Goal: Task Accomplishment & Management: Manage account settings

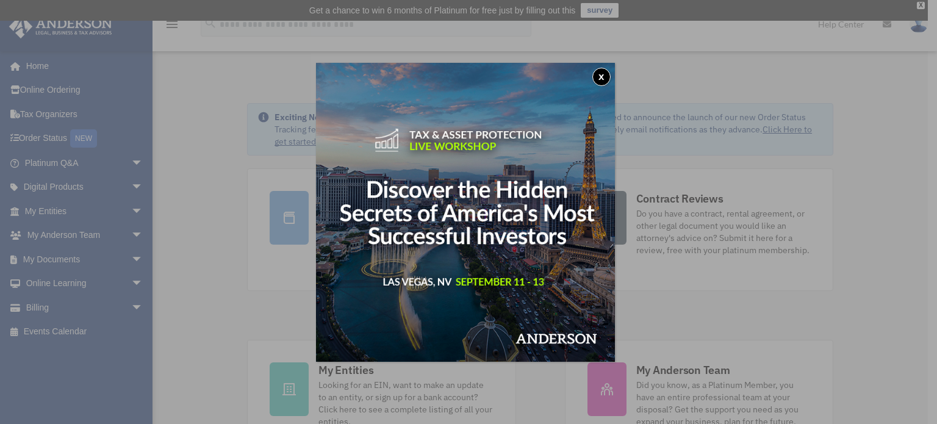
click at [602, 79] on button "x" at bounding box center [602, 77] width 18 height 18
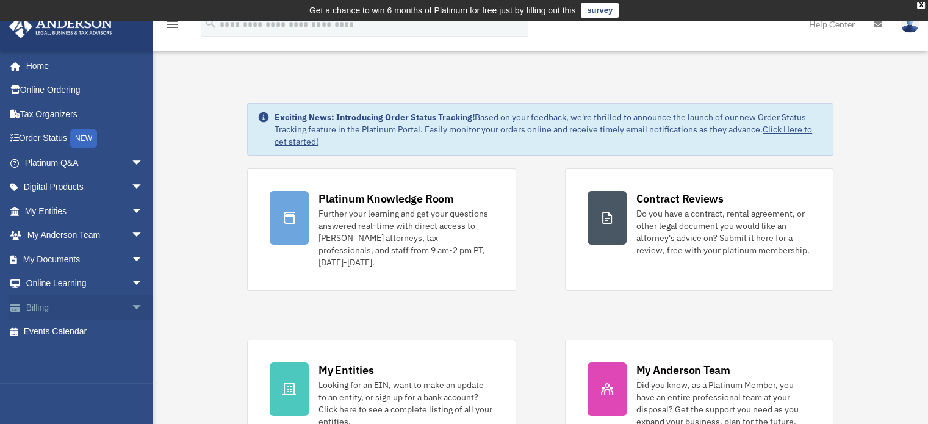
click at [131, 304] on span "arrow_drop_down" at bounding box center [143, 307] width 24 height 25
click at [70, 351] on link "Past Invoices" at bounding box center [89, 356] width 145 height 24
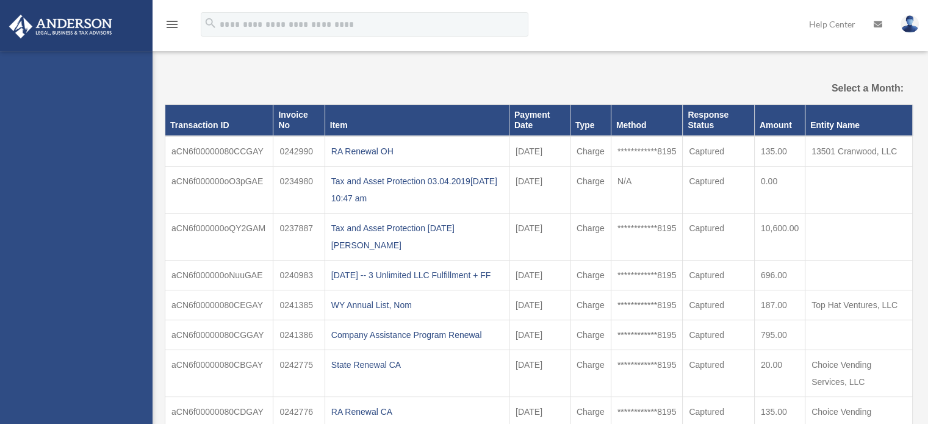
select select
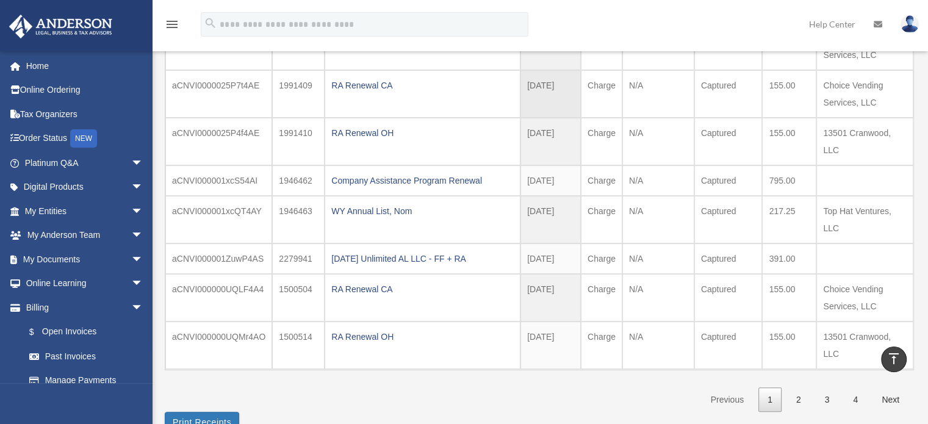
scroll to position [239, 0]
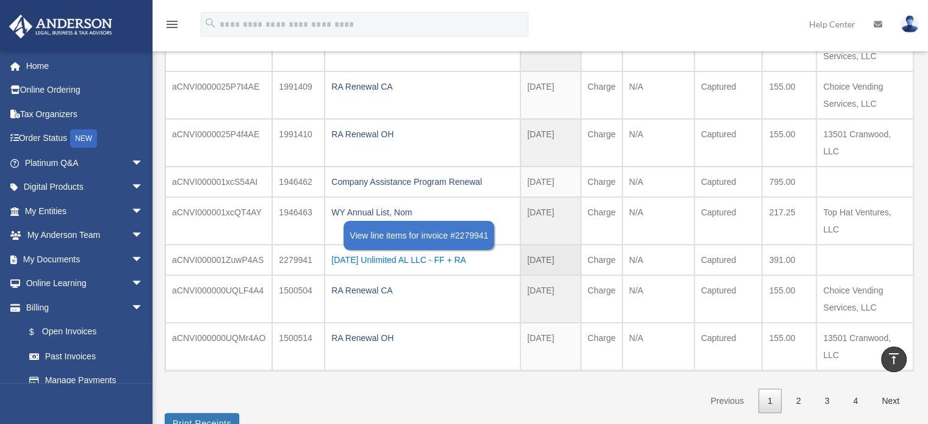
click at [373, 253] on div "[DATE] Unlimited AL LLC - FF + RA" at bounding box center [422, 259] width 182 height 17
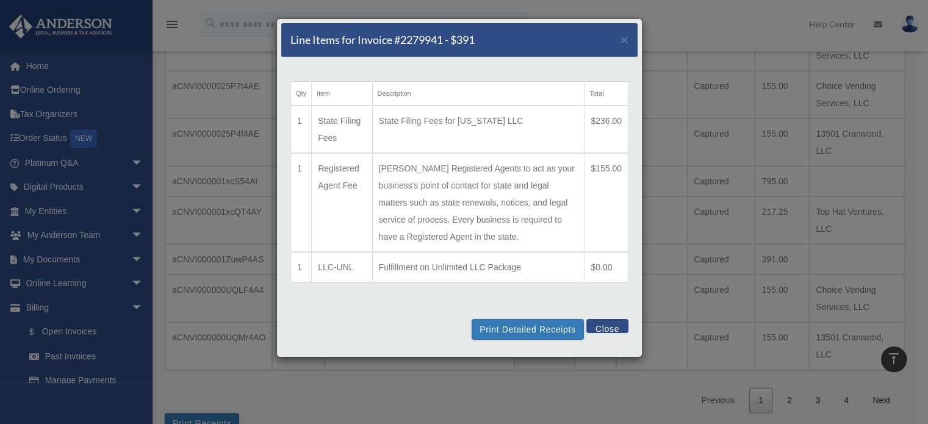
click at [602, 326] on button "Close" at bounding box center [607, 326] width 42 height 14
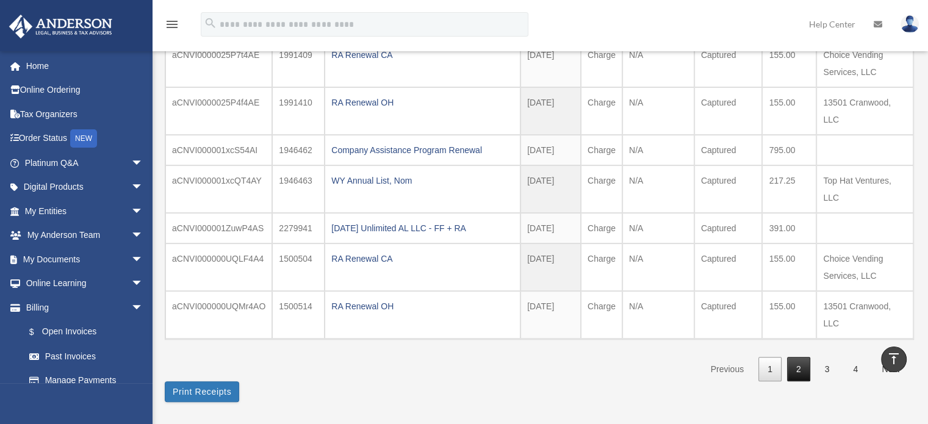
scroll to position [278, 0]
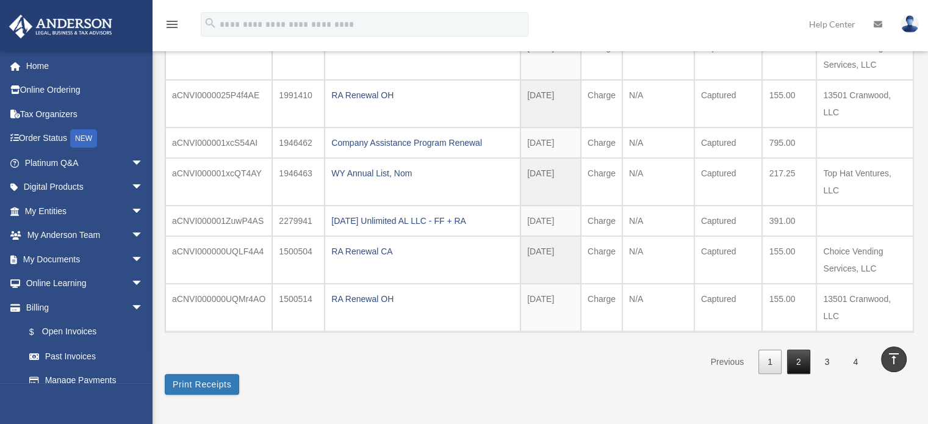
click at [798, 361] on link "2" at bounding box center [798, 362] width 23 height 25
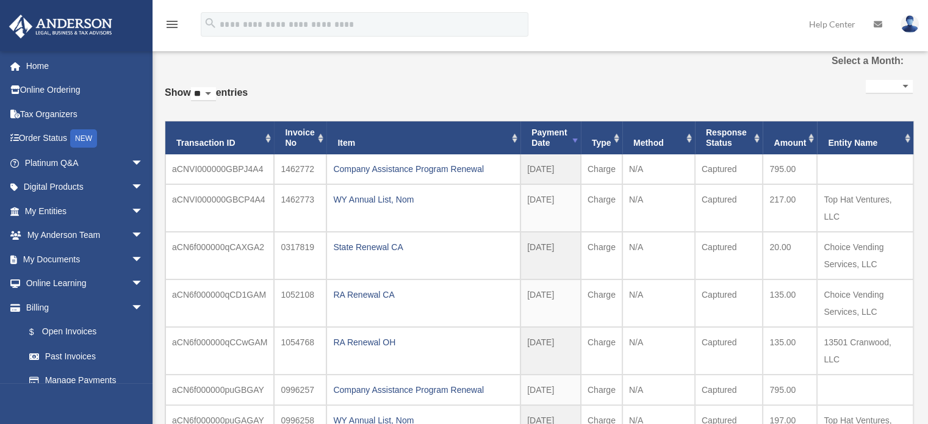
scroll to position [46, 0]
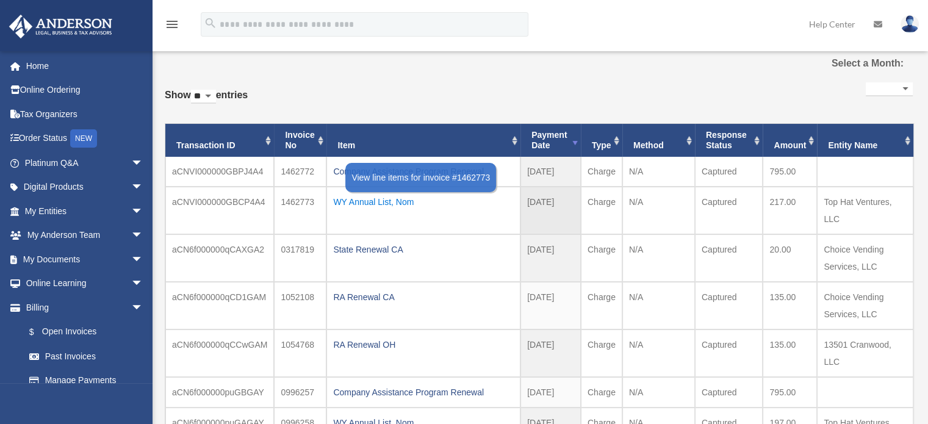
click at [366, 198] on div "WY Annual List, Nom" at bounding box center [423, 201] width 181 height 17
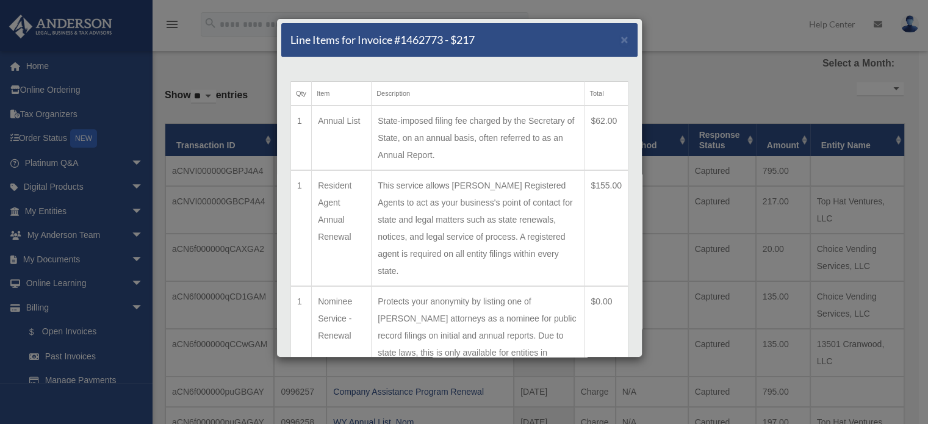
scroll to position [80, 0]
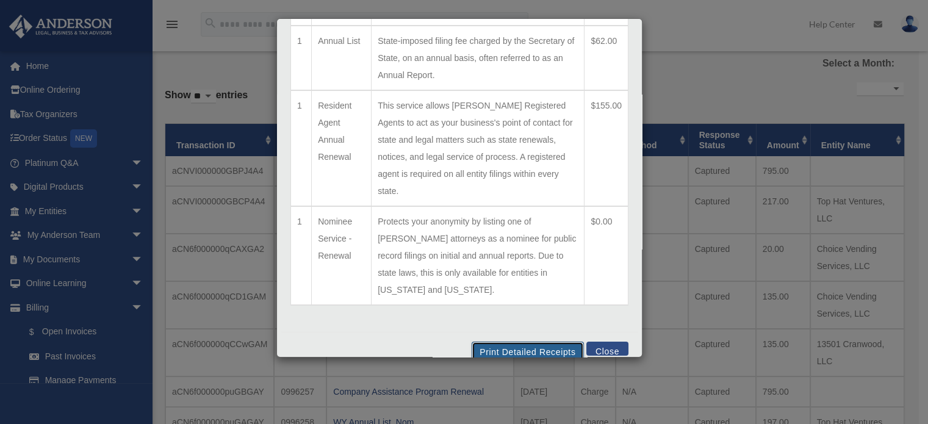
click at [525, 342] on button "Print Detailed Receipts" at bounding box center [528, 352] width 112 height 21
click at [603, 342] on button "Close" at bounding box center [607, 349] width 42 height 14
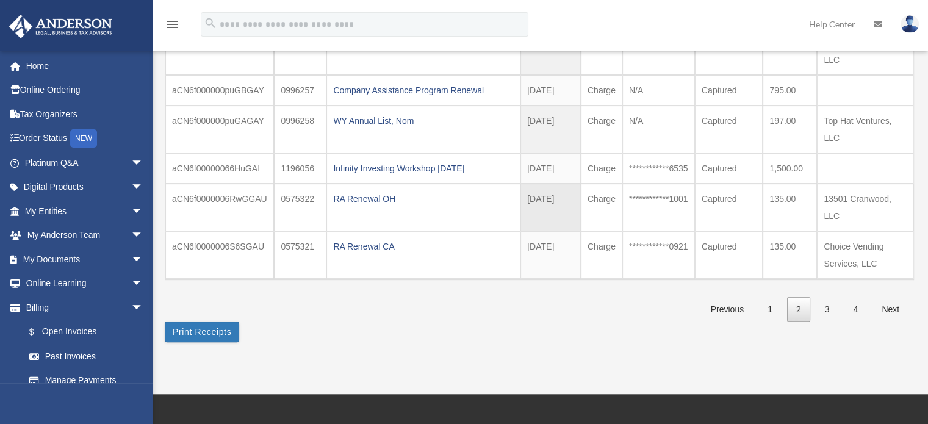
scroll to position [348, 0]
click at [771, 303] on link "1" at bounding box center [769, 309] width 23 height 25
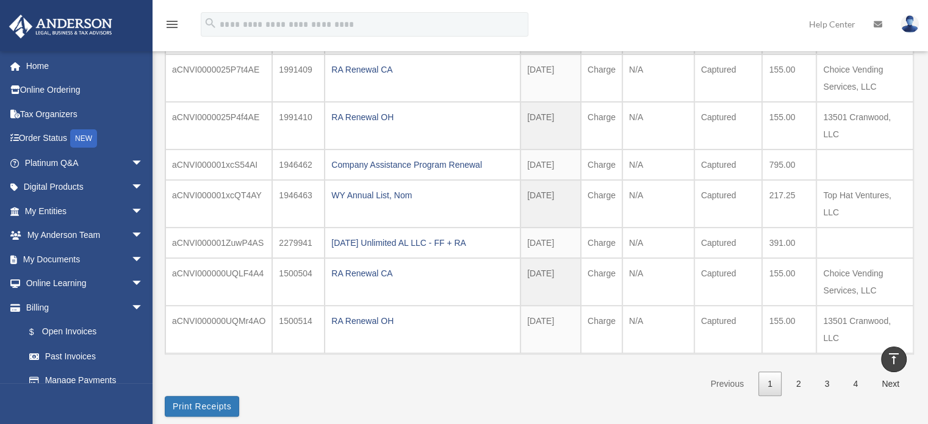
scroll to position [258, 0]
click at [817, 262] on td "Choice Vending Services, LLC" at bounding box center [864, 280] width 97 height 48
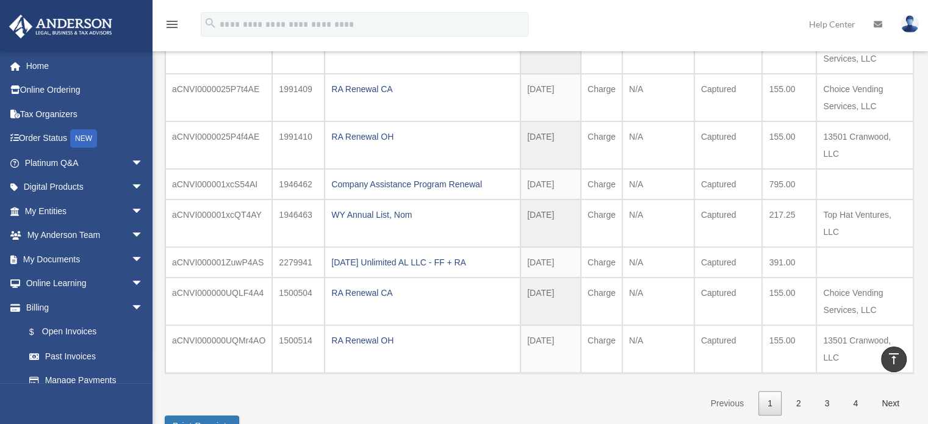
scroll to position [236, 0]
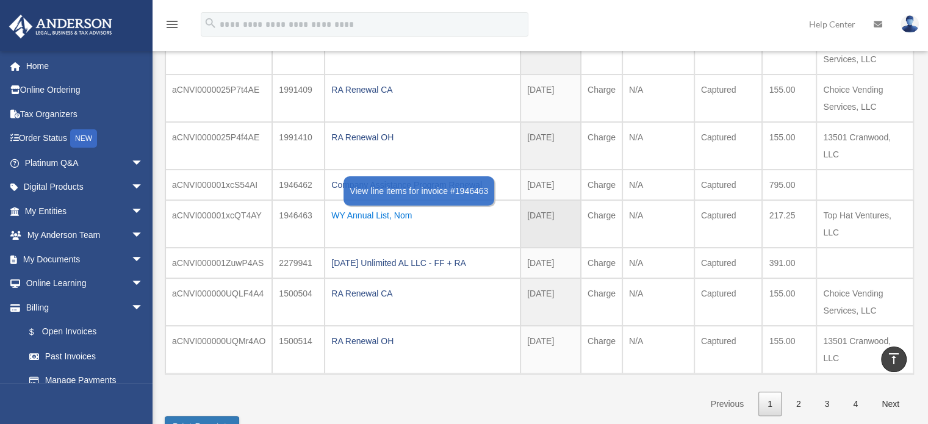
click at [362, 211] on div "WY Annual List, Nom" at bounding box center [422, 215] width 182 height 17
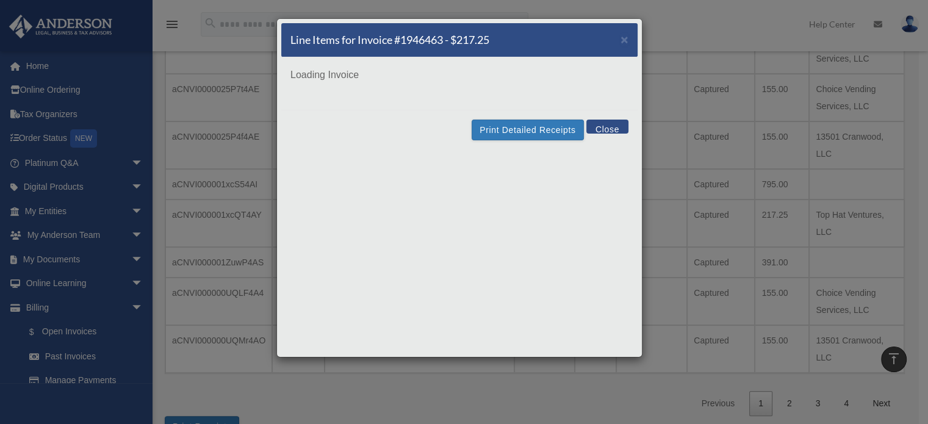
scroll to position [0, 0]
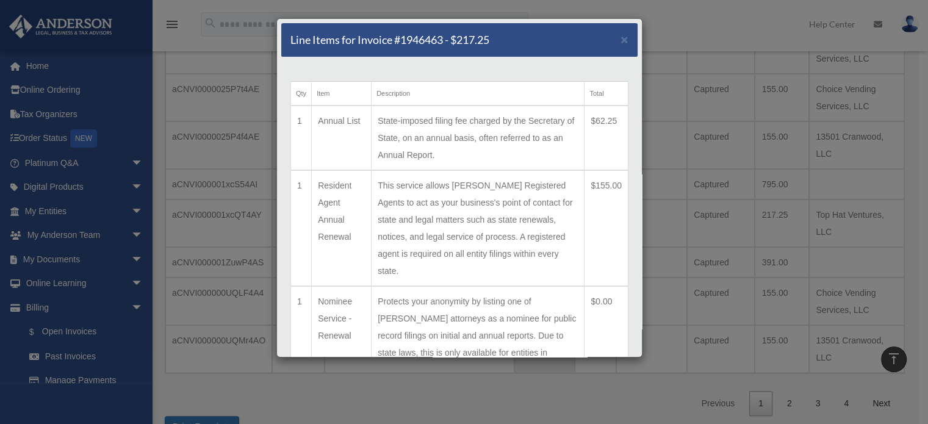
drag, startPoint x: 603, startPoint y: 358, endPoint x: 589, endPoint y: 348, distance: 17.1
click at [589, 348] on div "Line Items for Invoice #1946463 - $217.25 × Qty Item Description Total 1 Annual…" at bounding box center [464, 212] width 928 height 424
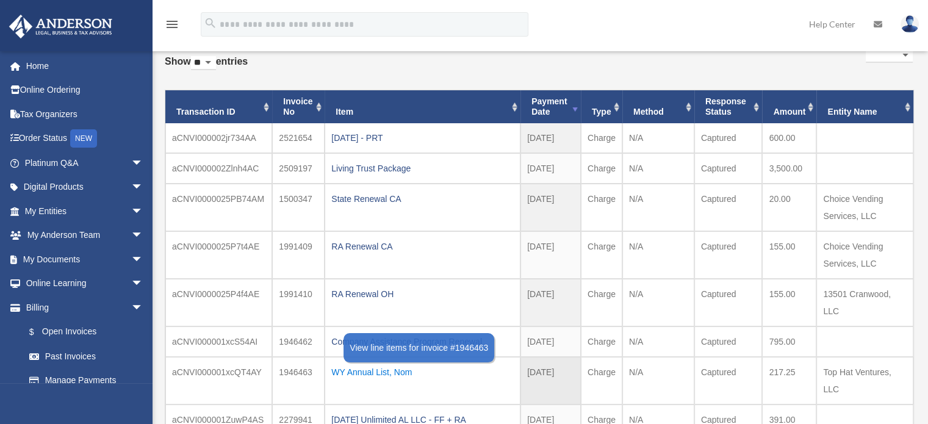
scroll to position [77, 0]
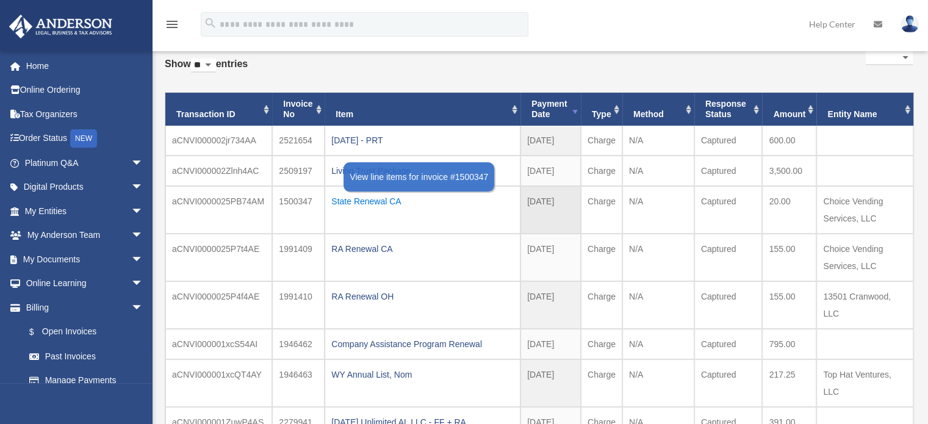
click at [358, 197] on div "State Renewal CA" at bounding box center [422, 201] width 182 height 17
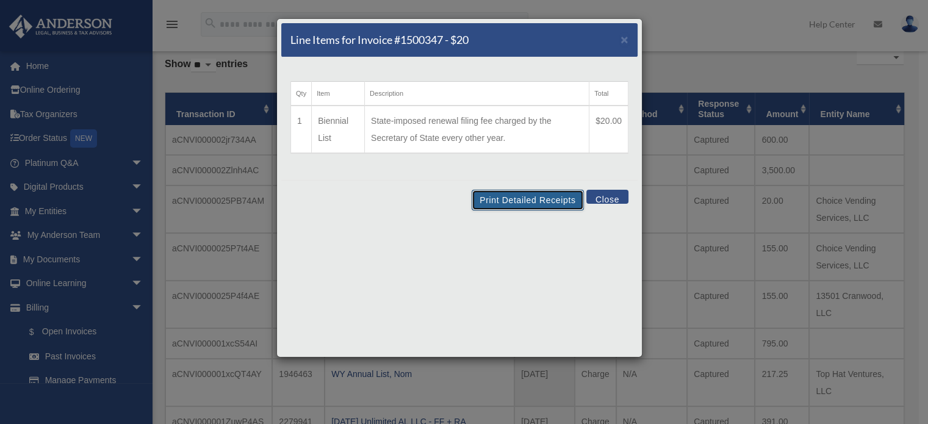
click at [530, 199] on button "Print Detailed Receipts" at bounding box center [528, 200] width 112 height 21
click at [607, 195] on button "Close" at bounding box center [607, 197] width 42 height 14
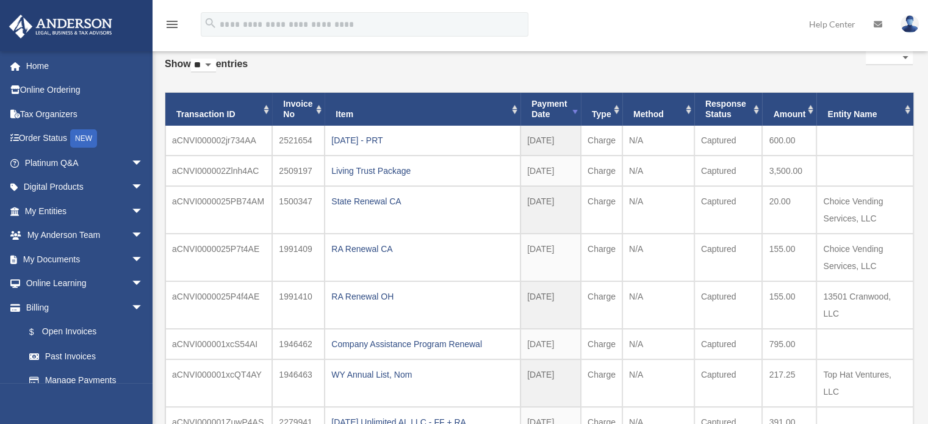
click at [908, 26] on img at bounding box center [910, 24] width 18 height 18
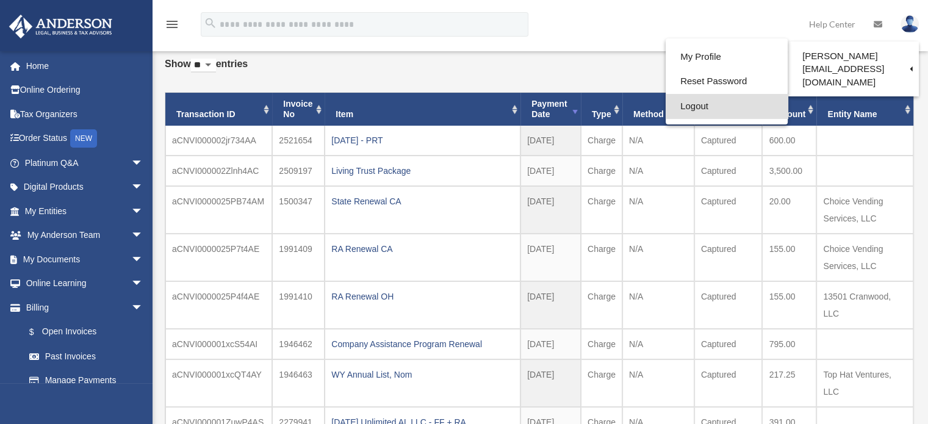
click at [692, 106] on link "Logout" at bounding box center [727, 106] width 122 height 25
